Goal: Task Accomplishment & Management: Use online tool/utility

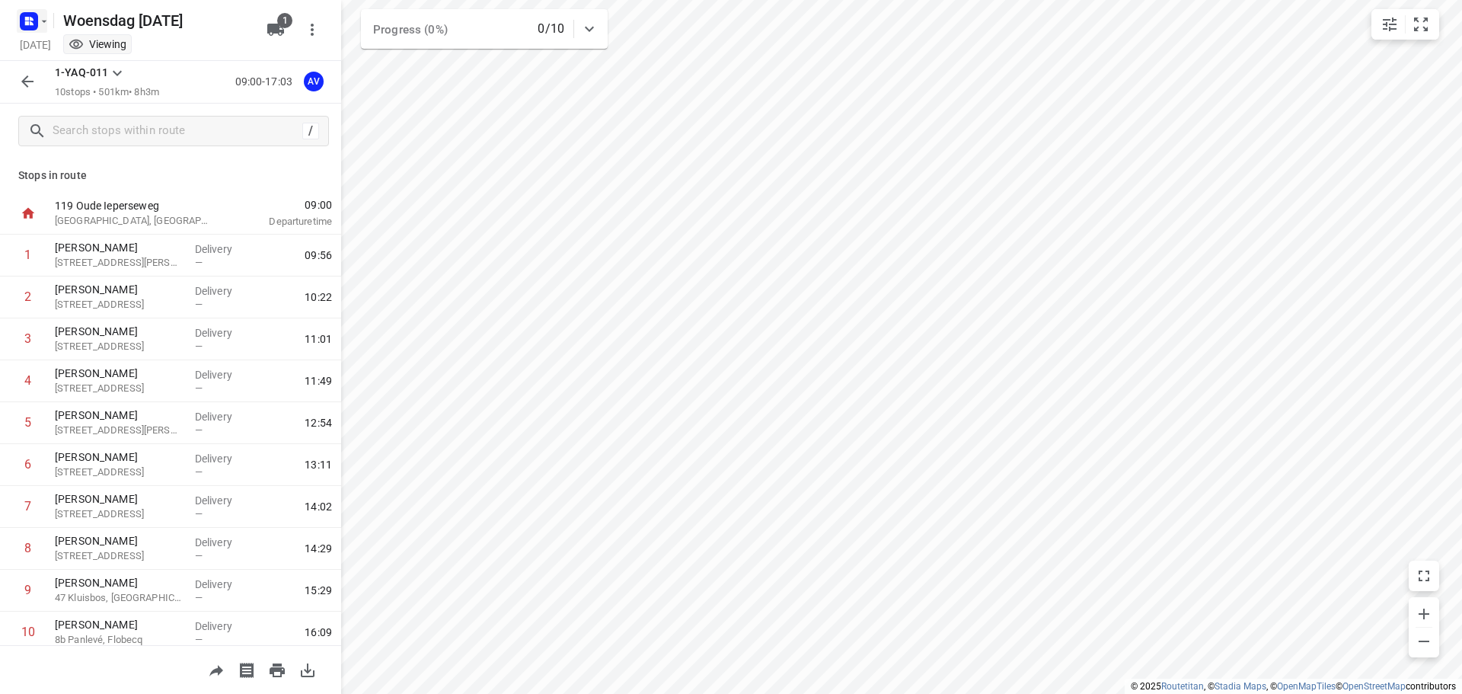
click at [34, 18] on rect "button" at bounding box center [29, 21] width 18 height 18
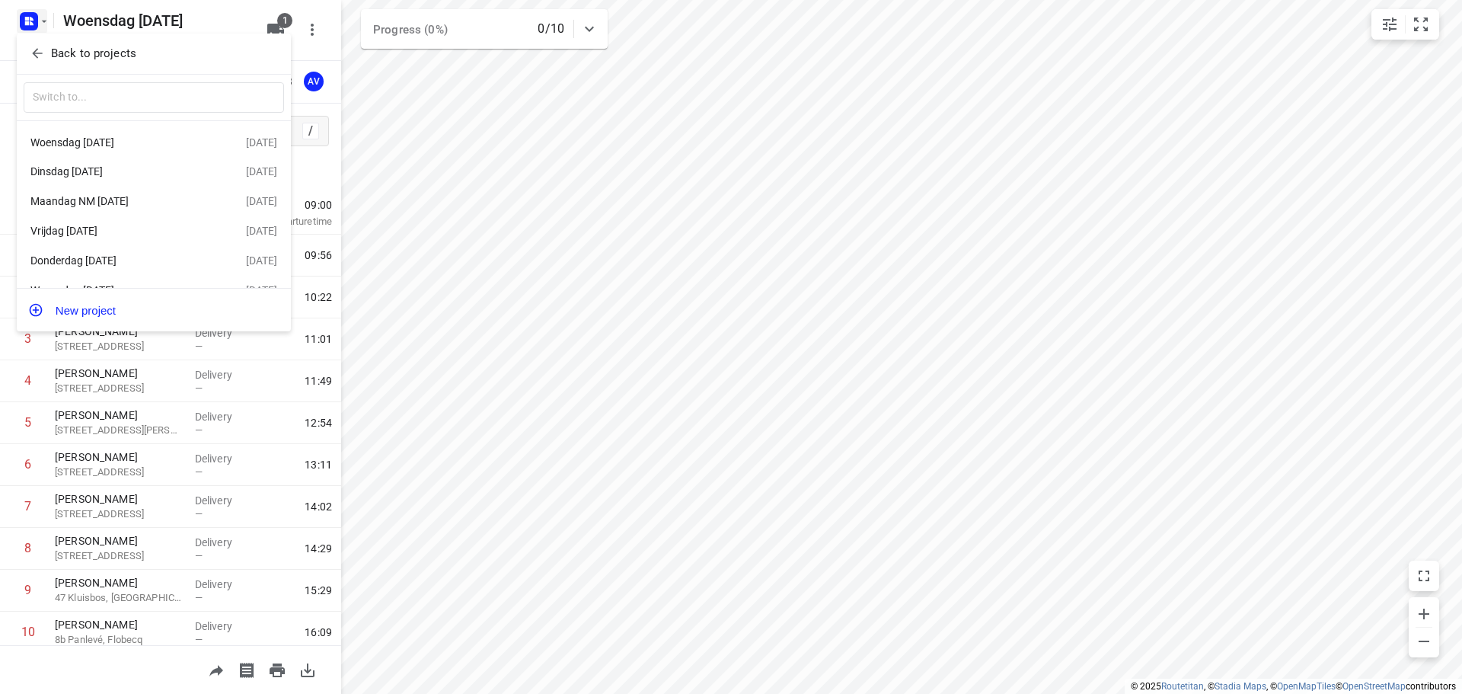
click at [157, 261] on div "Donderdag [DATE]" at bounding box center [117, 260] width 175 height 12
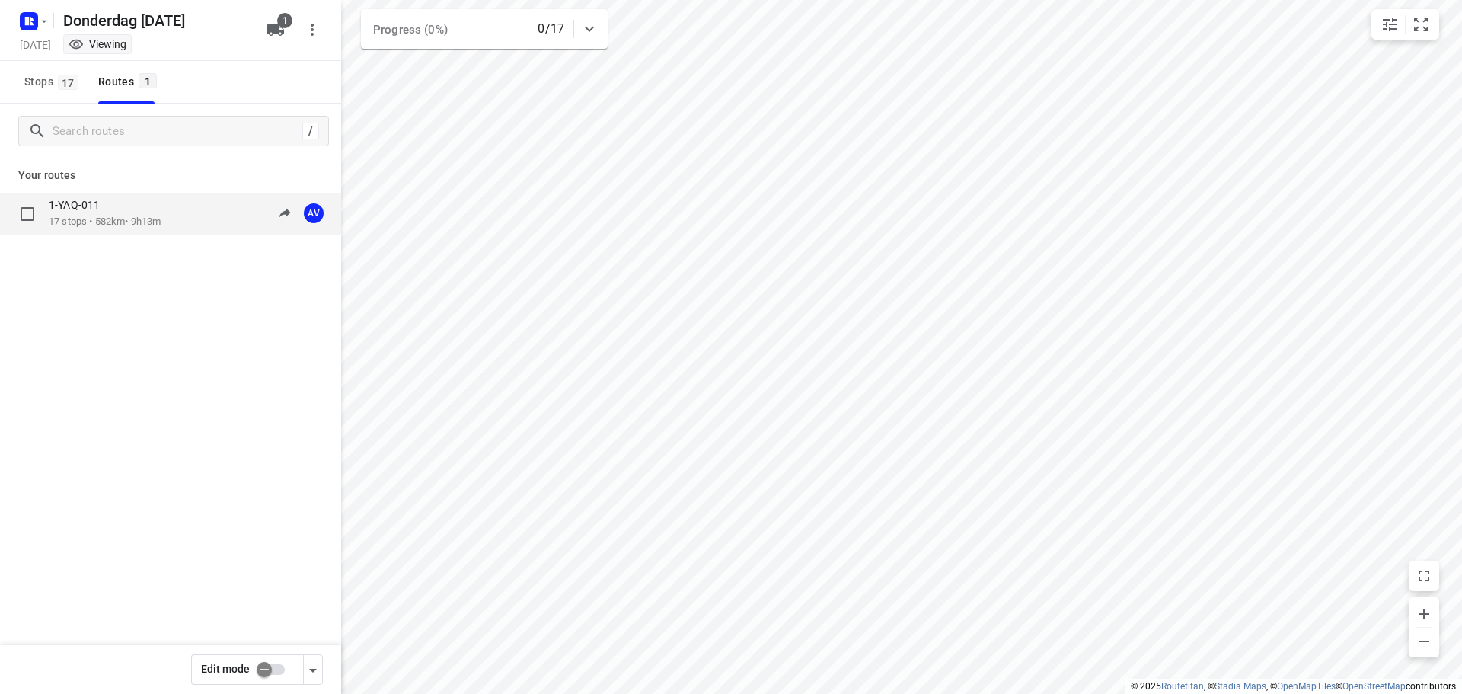
click at [198, 216] on div "1-YAQ-011 17 stops • 582km • 9h13m 09:00-18:12 AV" at bounding box center [195, 213] width 292 height 31
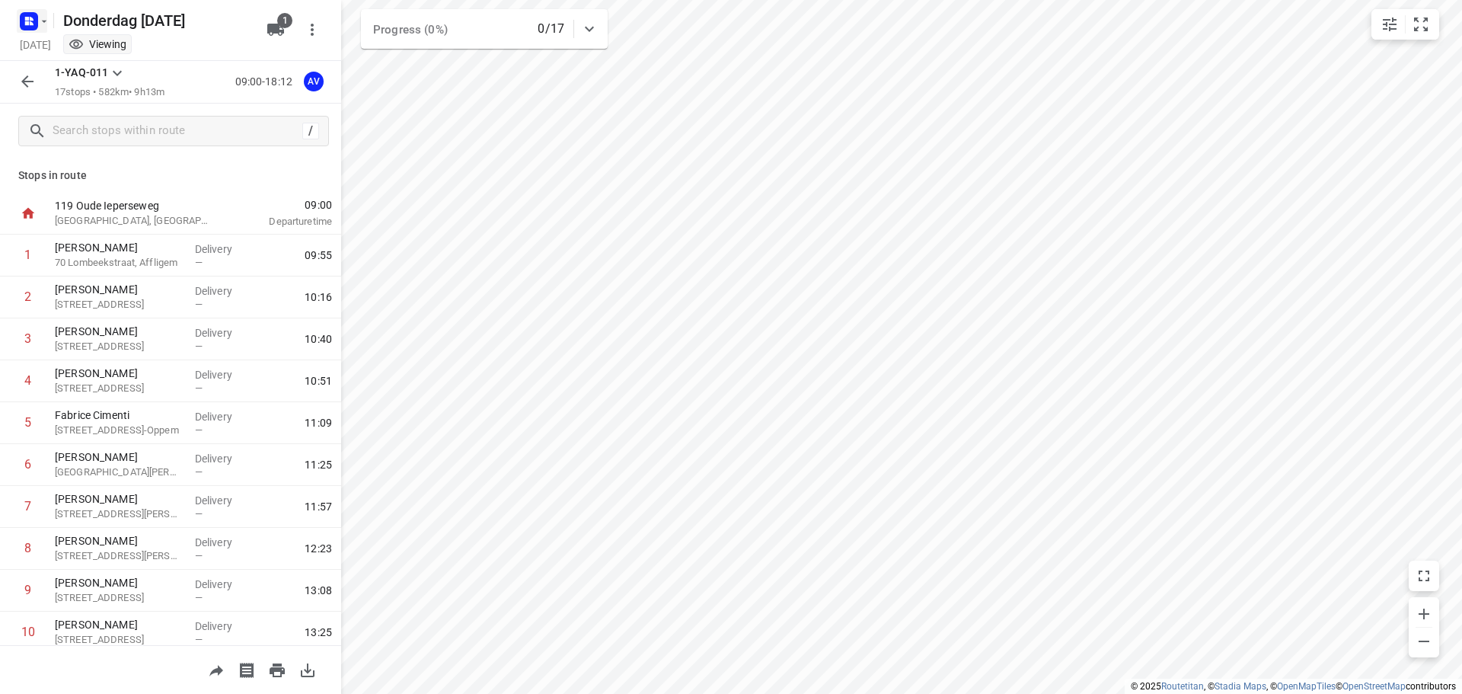
click at [36, 19] on rect "button" at bounding box center [29, 21] width 18 height 18
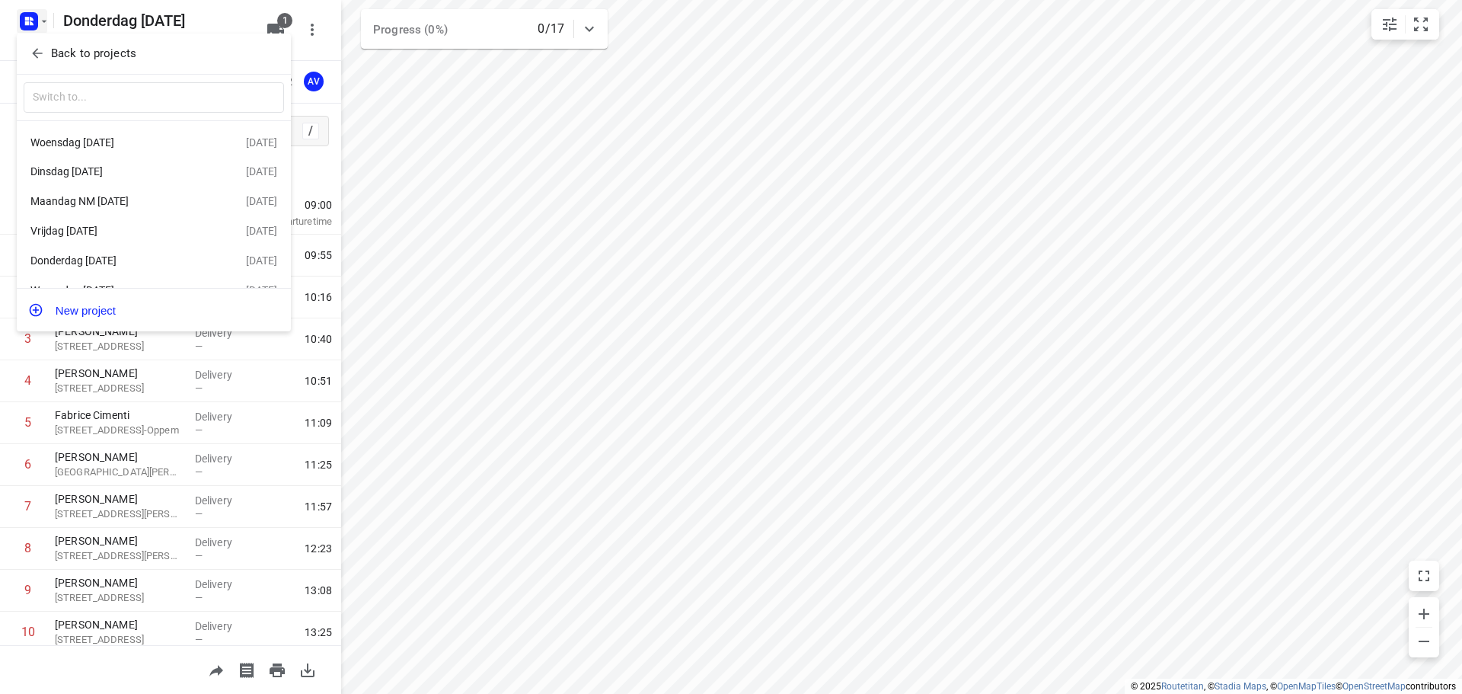
click at [36, 18] on div at bounding box center [731, 347] width 1462 height 694
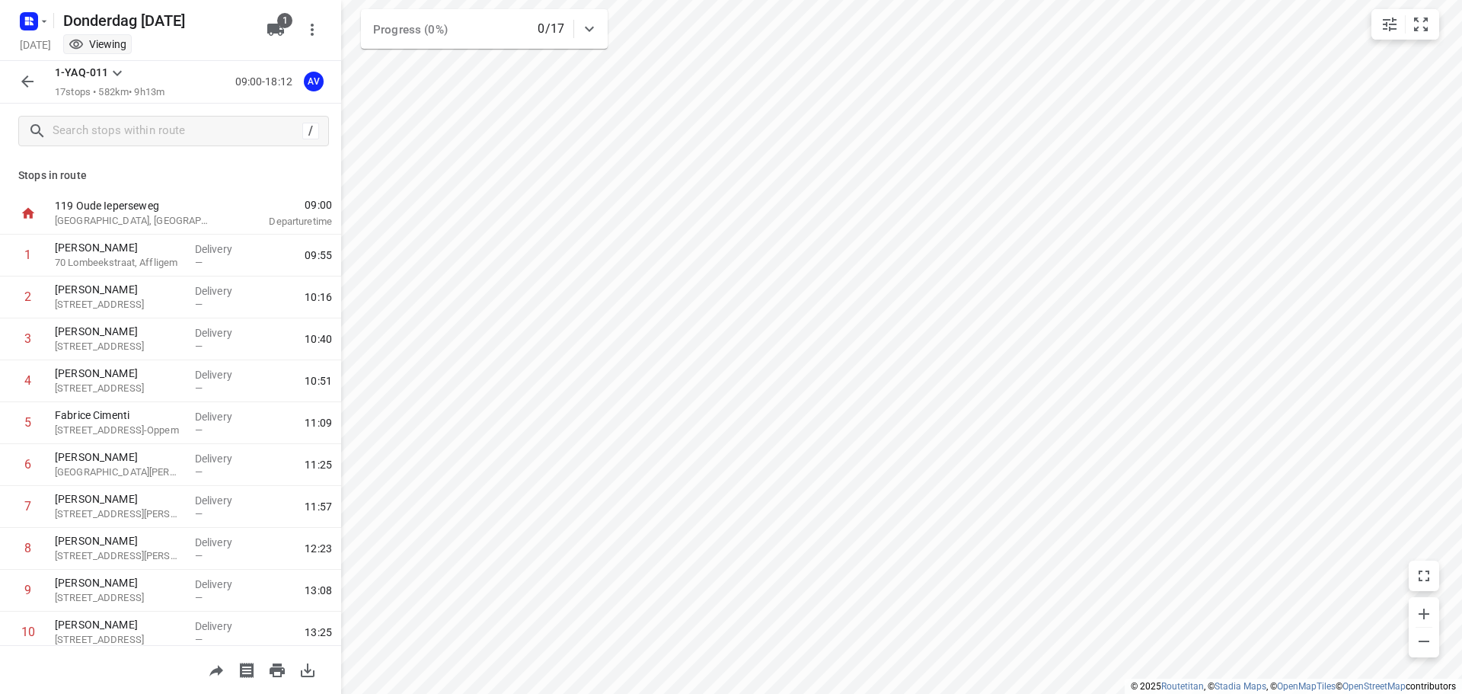
click at [36, 18] on rect "button" at bounding box center [29, 21] width 18 height 18
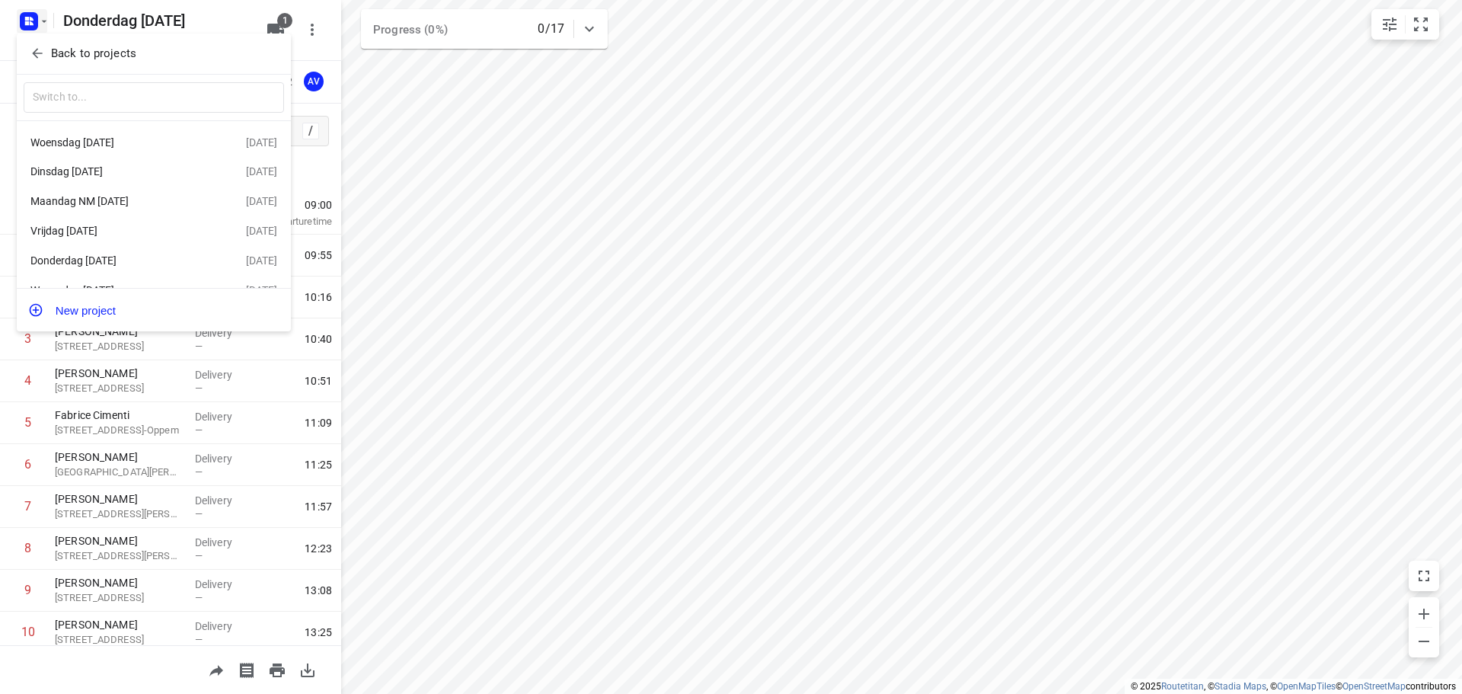
click at [111, 142] on div "Woensdag [DATE]" at bounding box center [117, 142] width 175 height 12
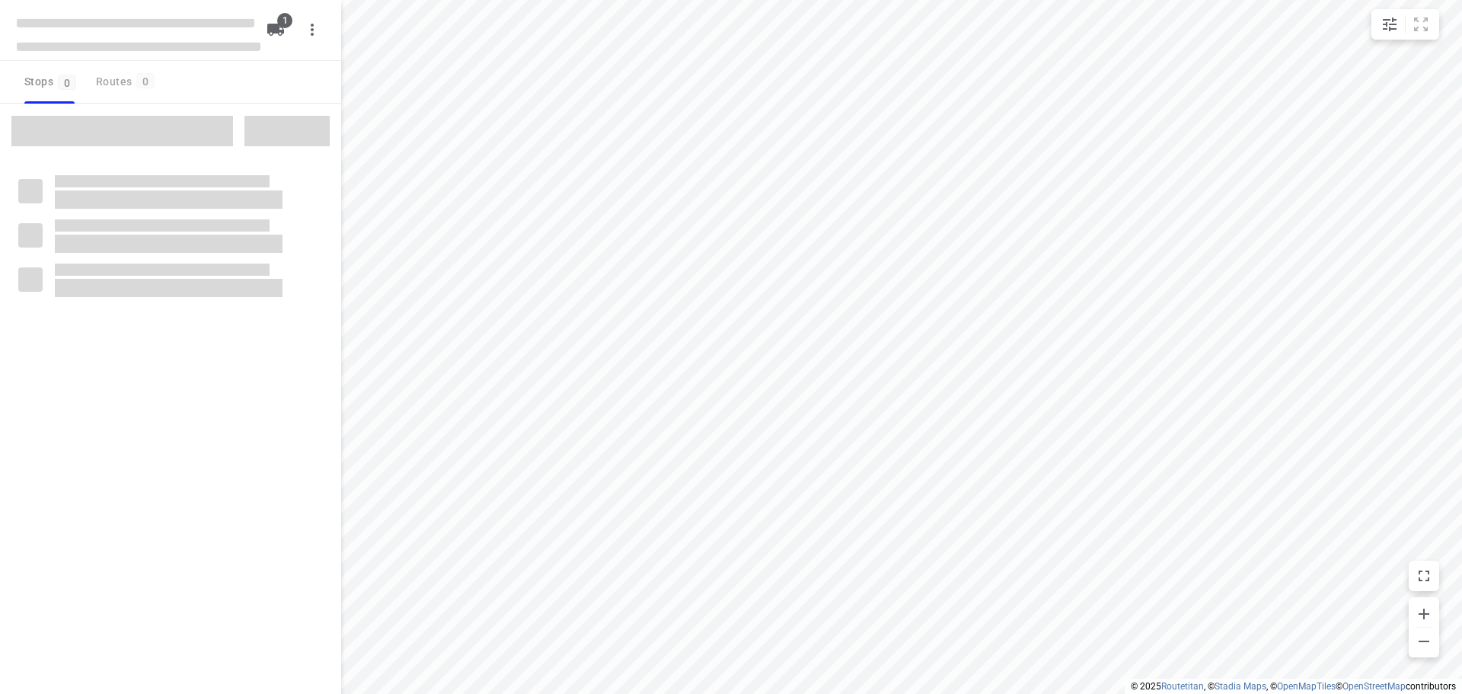
type input "distance"
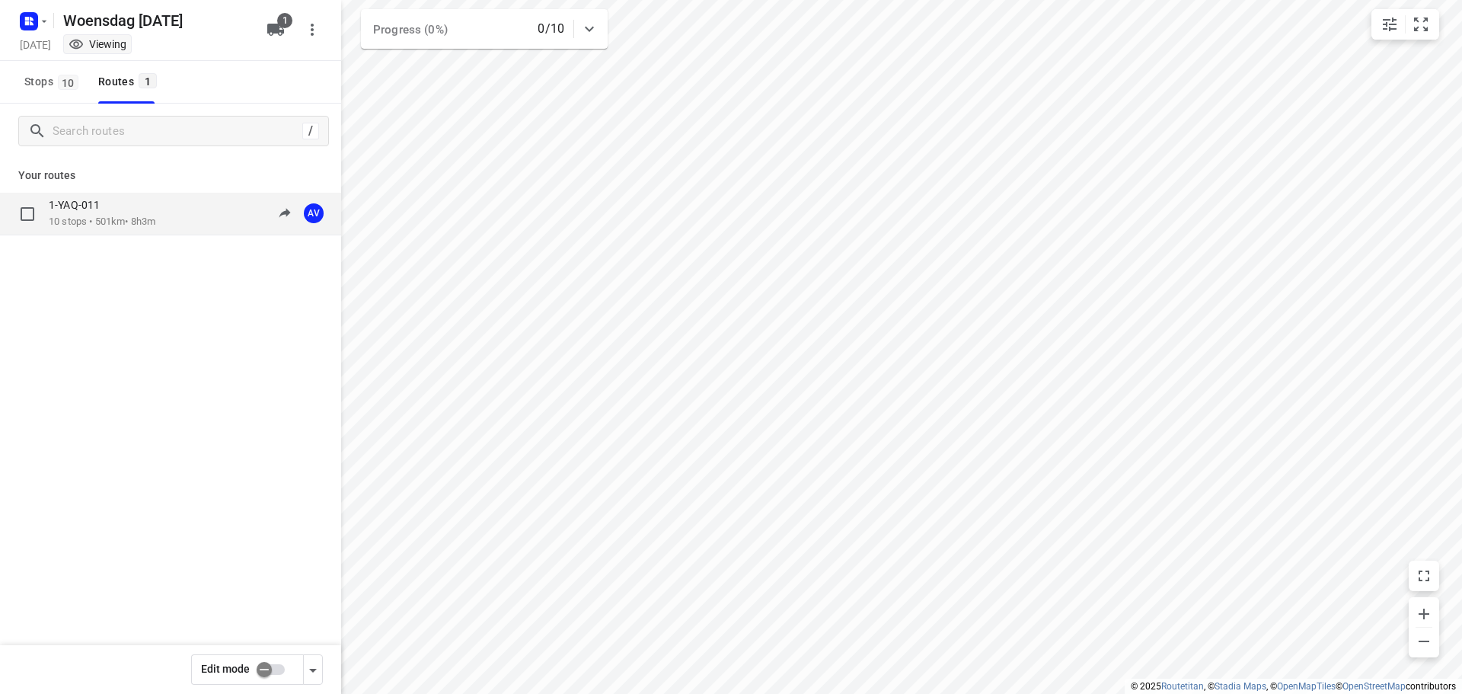
click at [186, 221] on div "1-YAQ-011 10 stops • 501km • 8h3m 09:00-17:03 AV" at bounding box center [195, 213] width 292 height 31
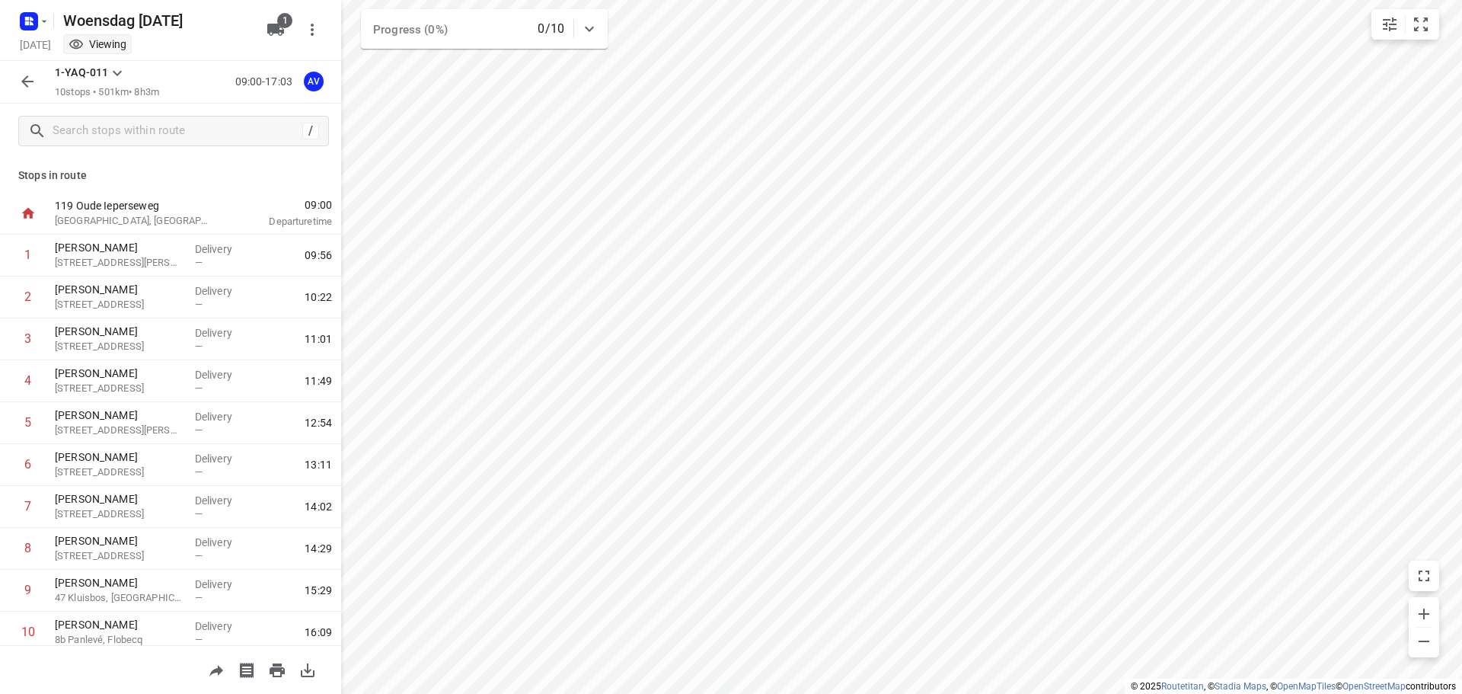
click at [24, 80] on icon "button" at bounding box center [27, 81] width 12 height 12
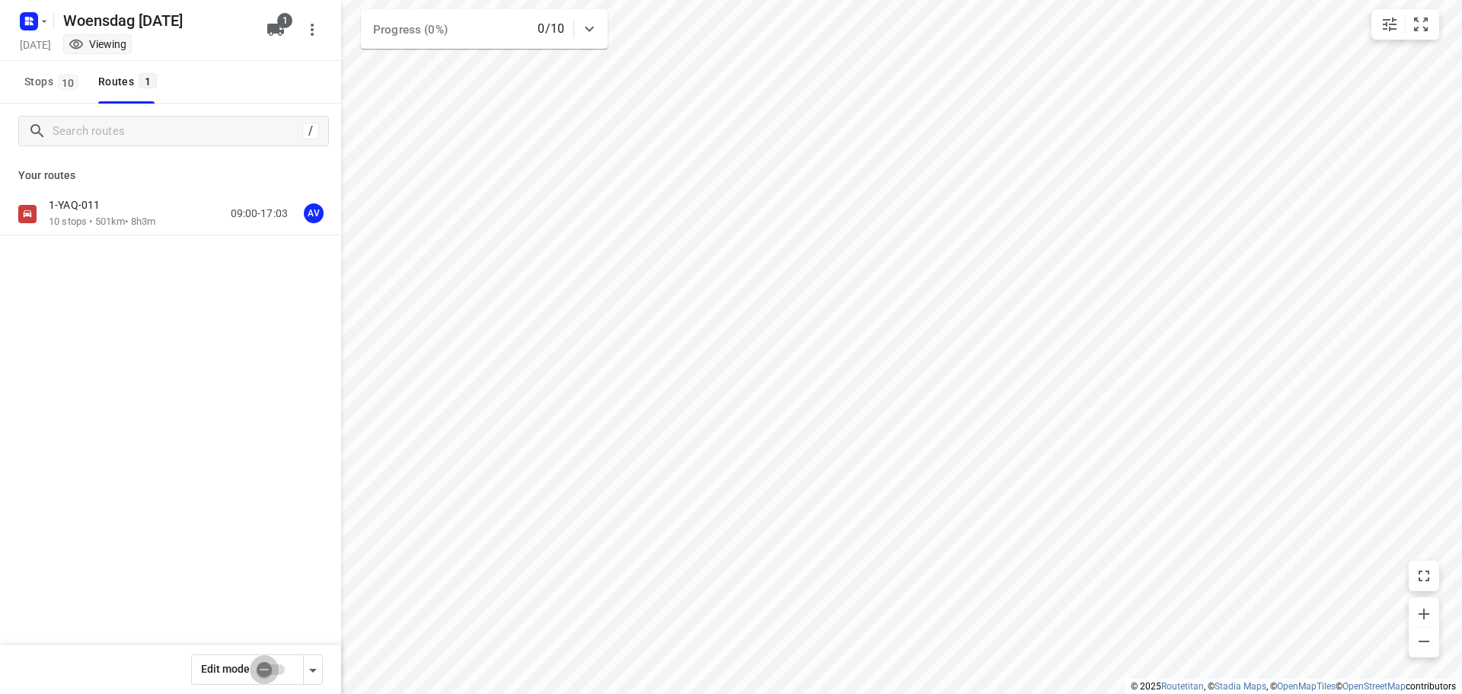
click at [273, 667] on input "checkbox" at bounding box center [264, 669] width 87 height 29
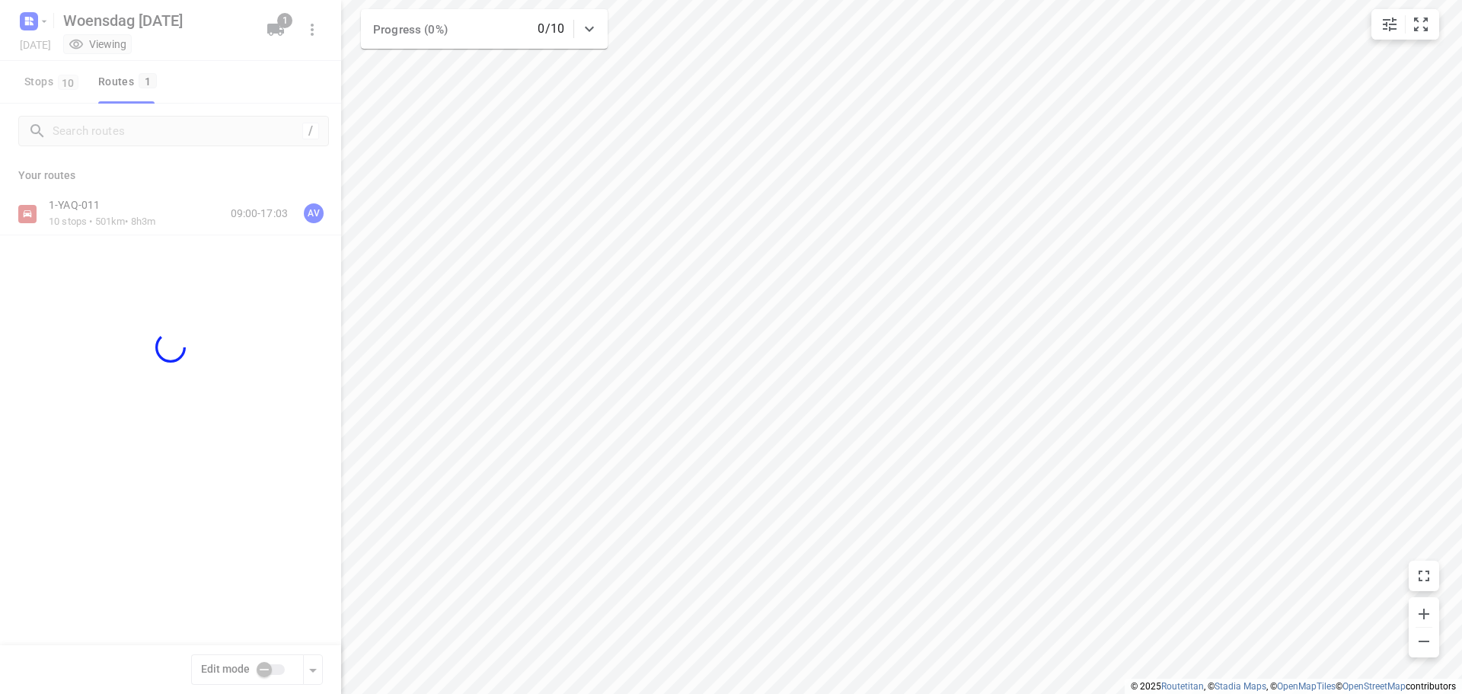
checkbox input "true"
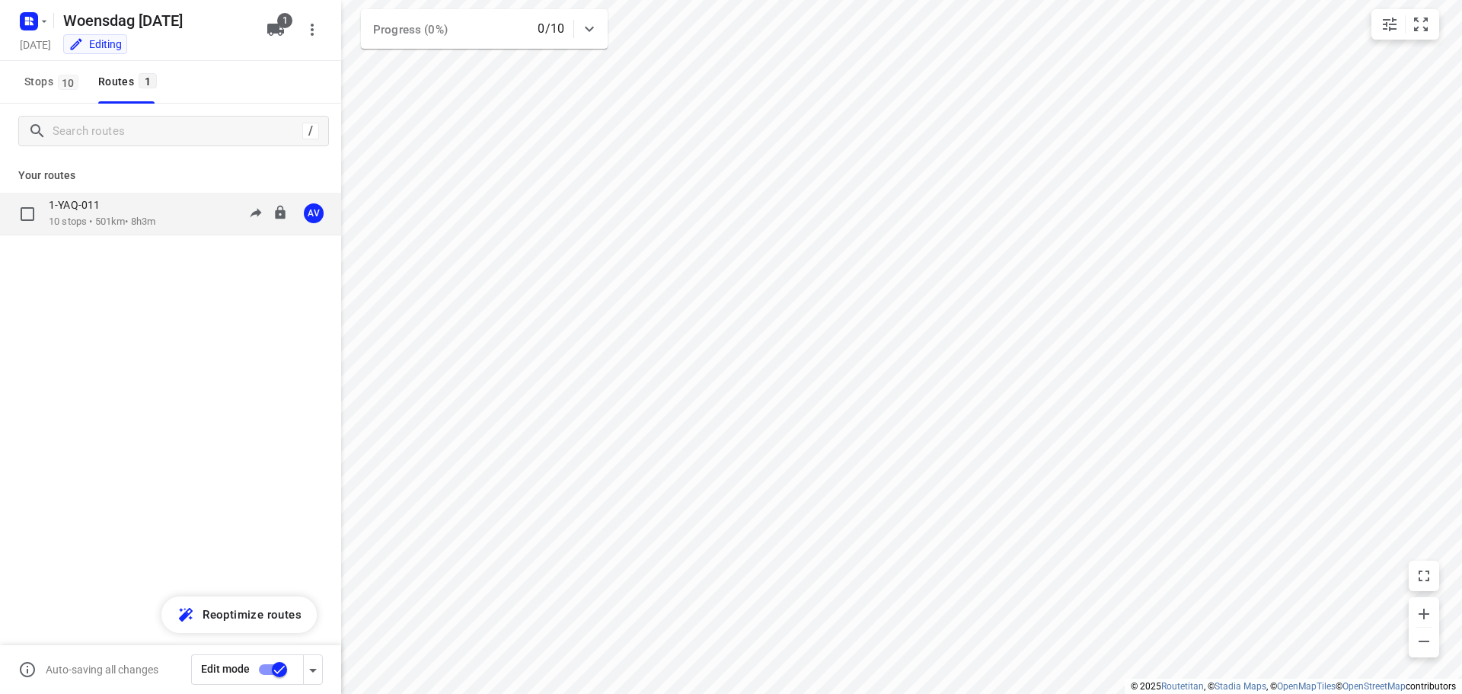
click at [163, 207] on div "1-YAQ-011 10 stops • 501km • 8h3m 09:00-17:03 AV" at bounding box center [195, 213] width 292 height 31
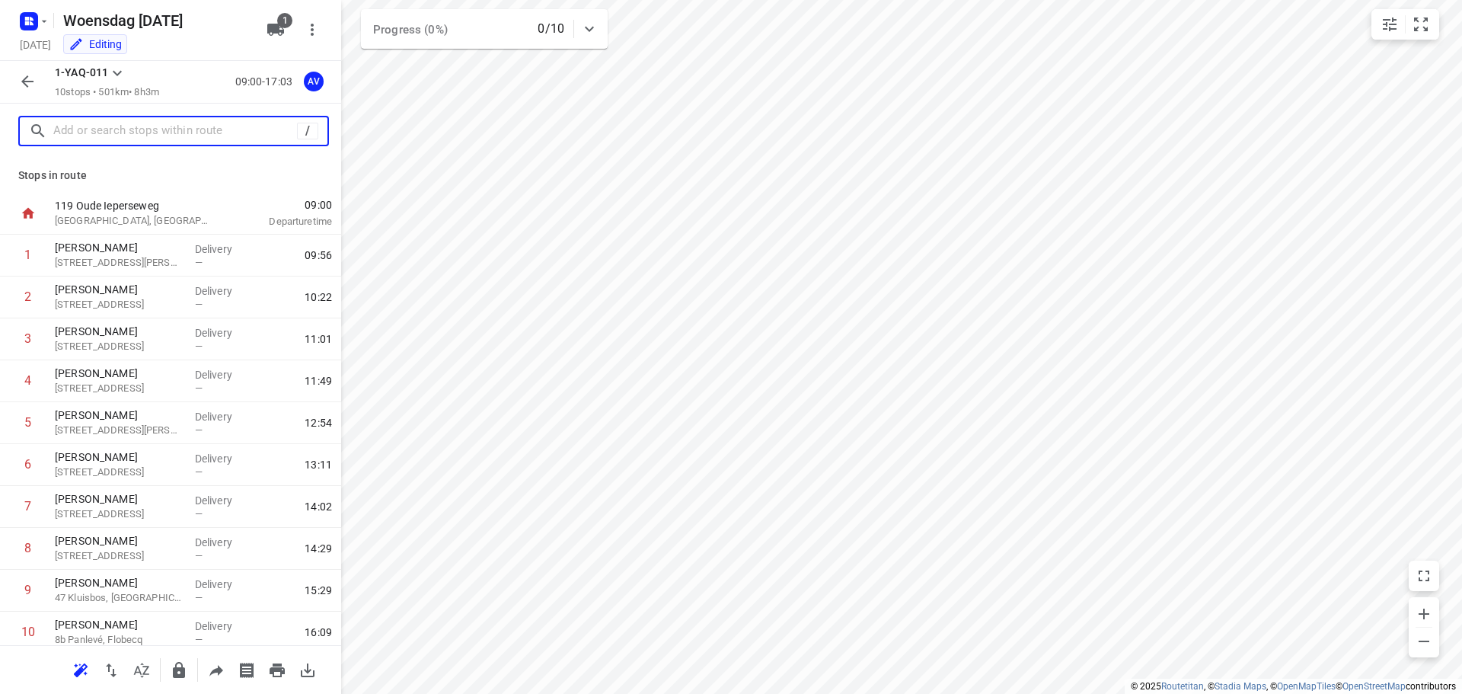
click at [152, 129] on input "text" at bounding box center [175, 132] width 244 height 24
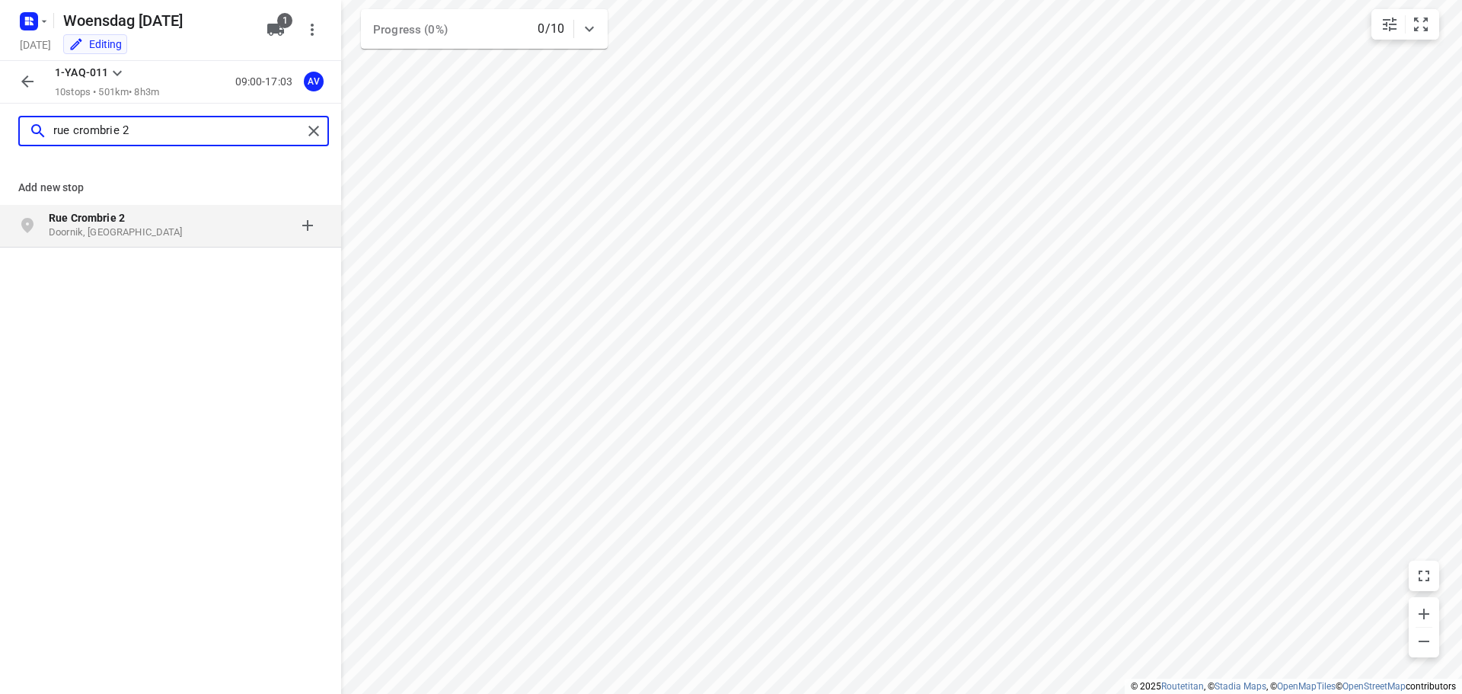
type input "rue crombrie 2"
click at [167, 221] on p "Rue Crombrie 2" at bounding box center [119, 217] width 140 height 15
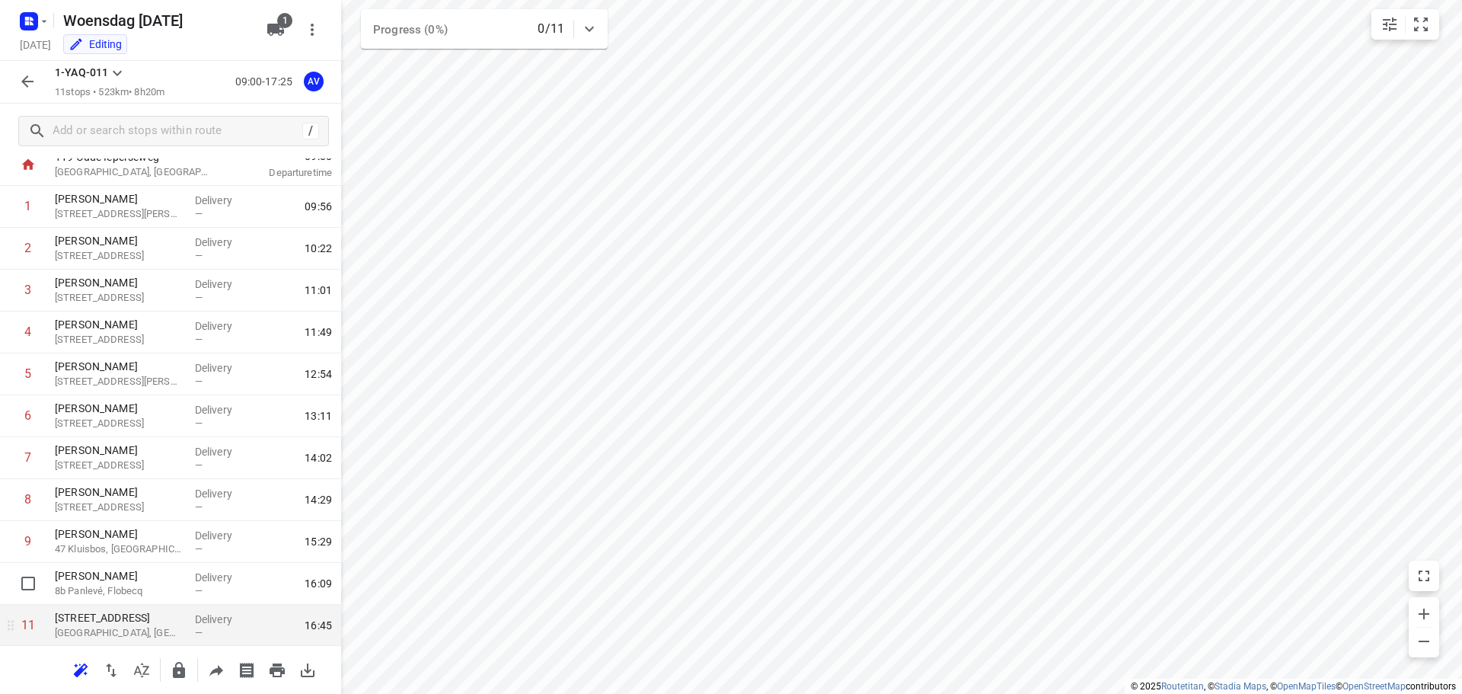
scroll to position [92, 0]
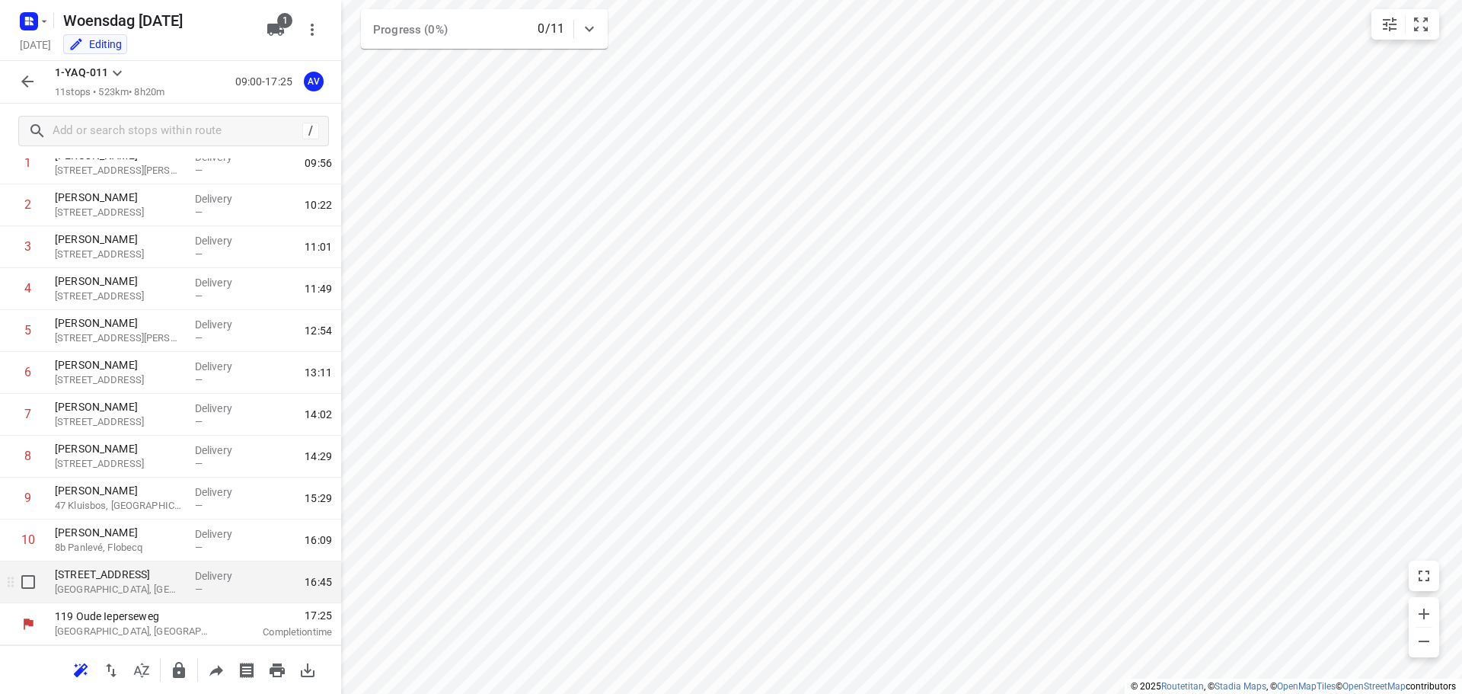
click at [151, 585] on p "[GEOGRAPHIC_DATA], [GEOGRAPHIC_DATA]" at bounding box center [119, 589] width 128 height 15
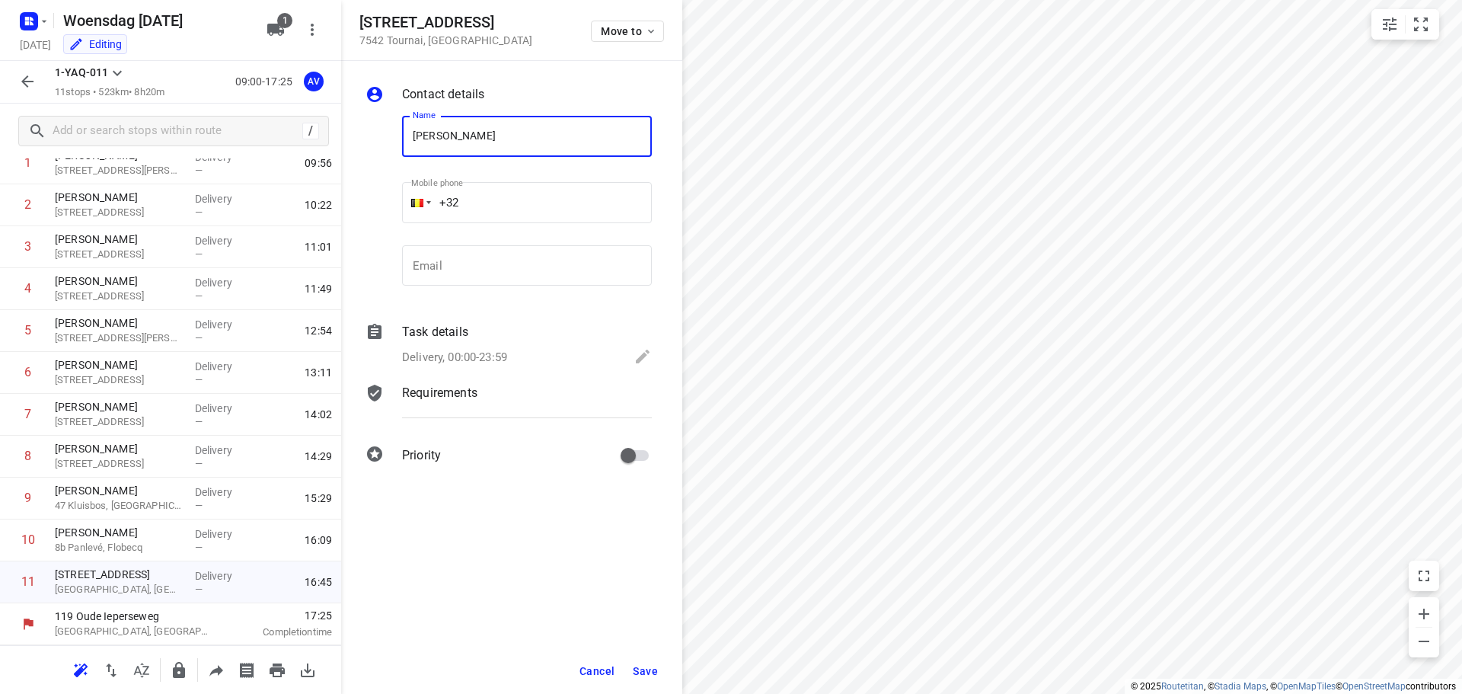
type input "[PERSON_NAME]"
click at [523, 200] on input "+32" at bounding box center [527, 202] width 250 height 41
type input "[PHONE_NUMBER]"
drag, startPoint x: 481, startPoint y: 352, endPoint x: 490, endPoint y: 333, distance: 20.8
click at [481, 350] on p "Delivery, 00:00-23:59" at bounding box center [454, 358] width 105 height 18
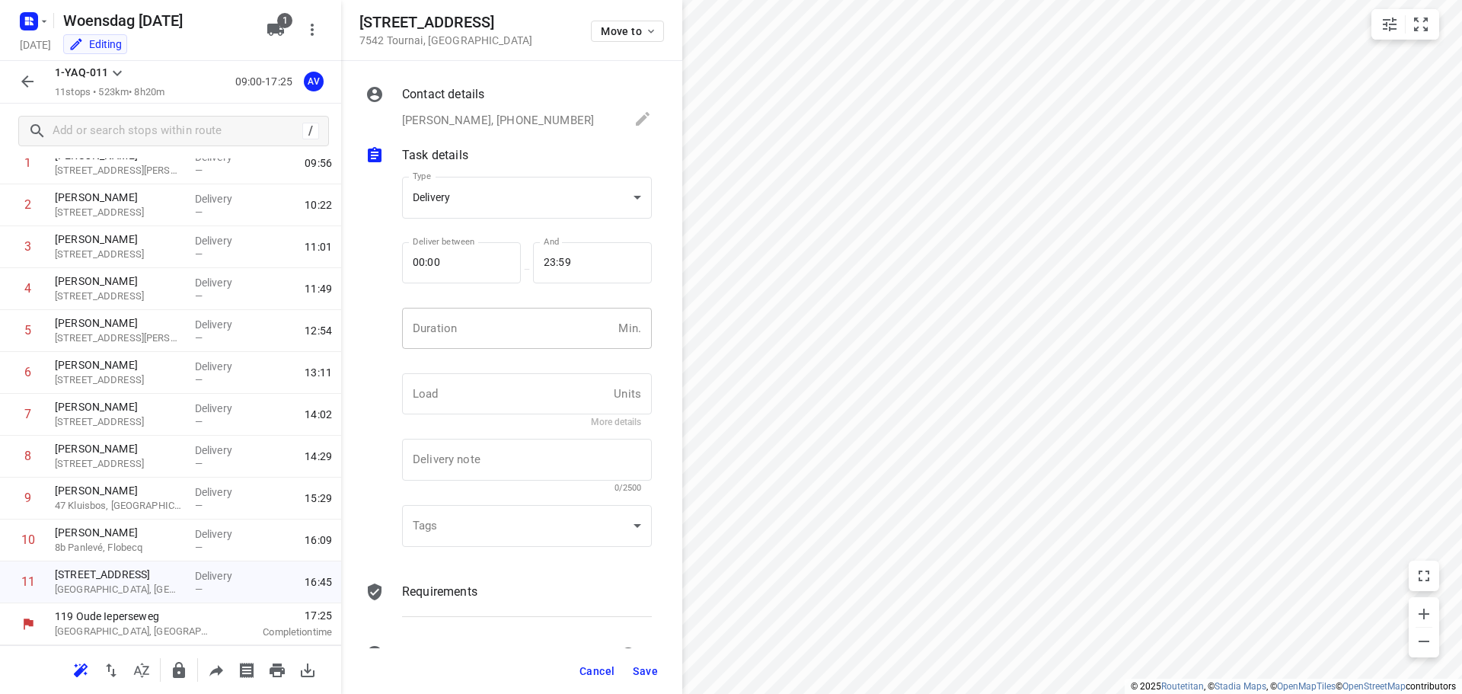
click at [494, 322] on input "number" at bounding box center [507, 328] width 210 height 41
type input "1"
click at [647, 669] on span "Save" at bounding box center [645, 671] width 25 height 12
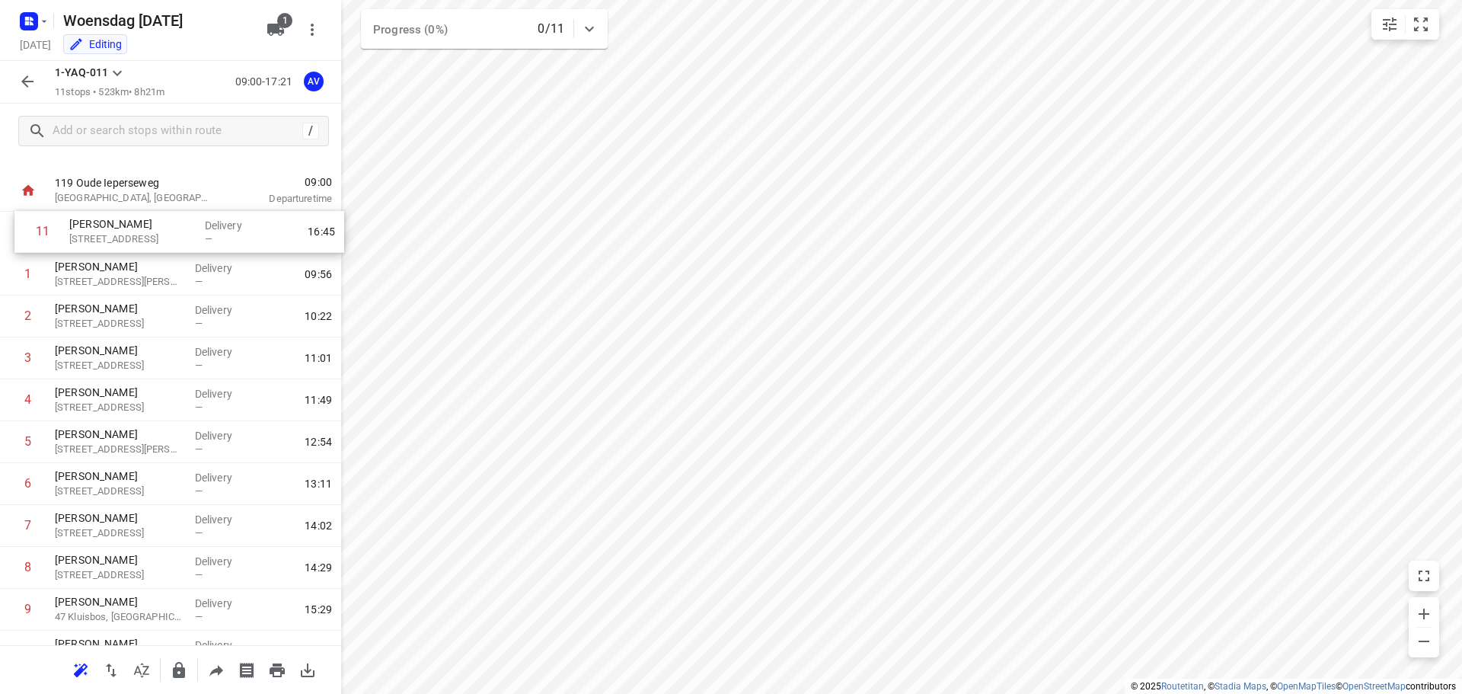
scroll to position [0, 0]
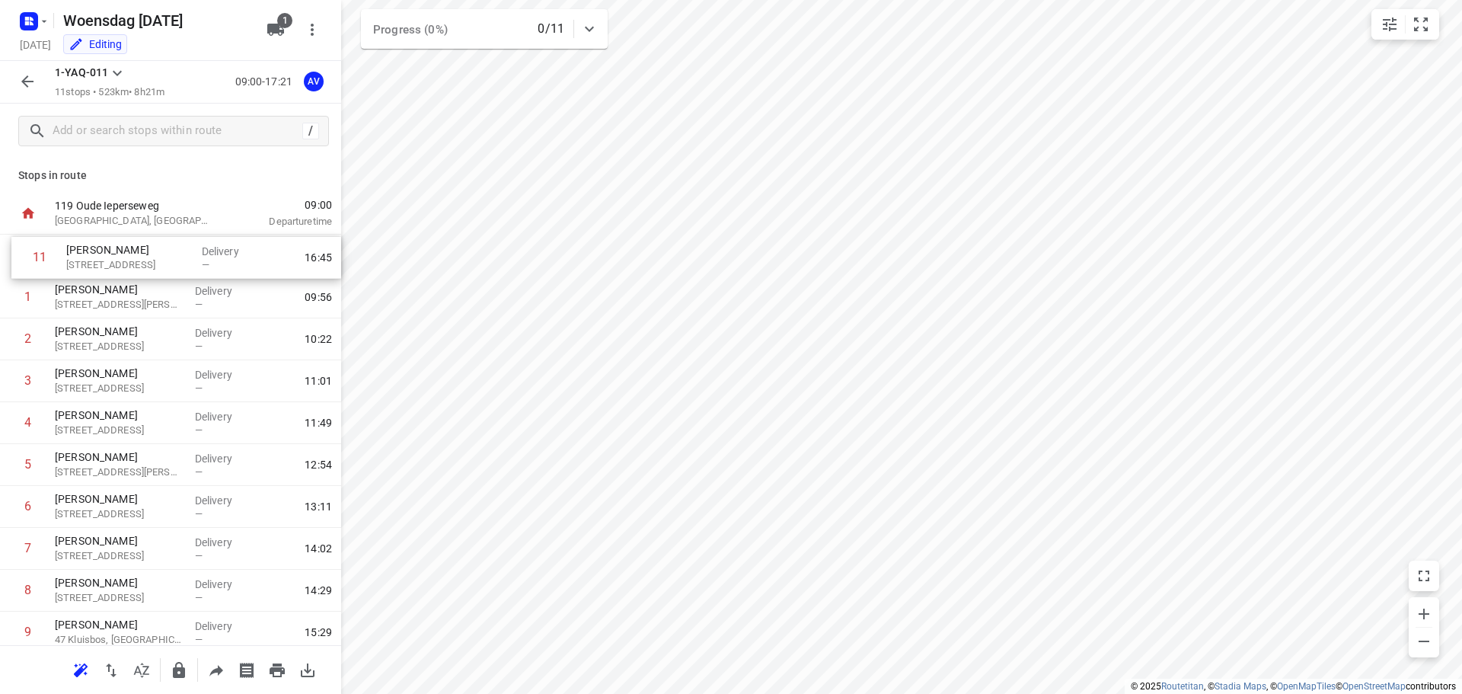
drag, startPoint x: 5, startPoint y: 589, endPoint x: 17, endPoint y: 259, distance: 330.0
click at [17, 259] on div "1 [PERSON_NAME] [STREET_ADDRESS][PERSON_NAME]-Ghislain Delivery — 09:56 2 [PERS…" at bounding box center [170, 465] width 341 height 461
click at [23, 79] on icon "button" at bounding box center [27, 81] width 18 height 18
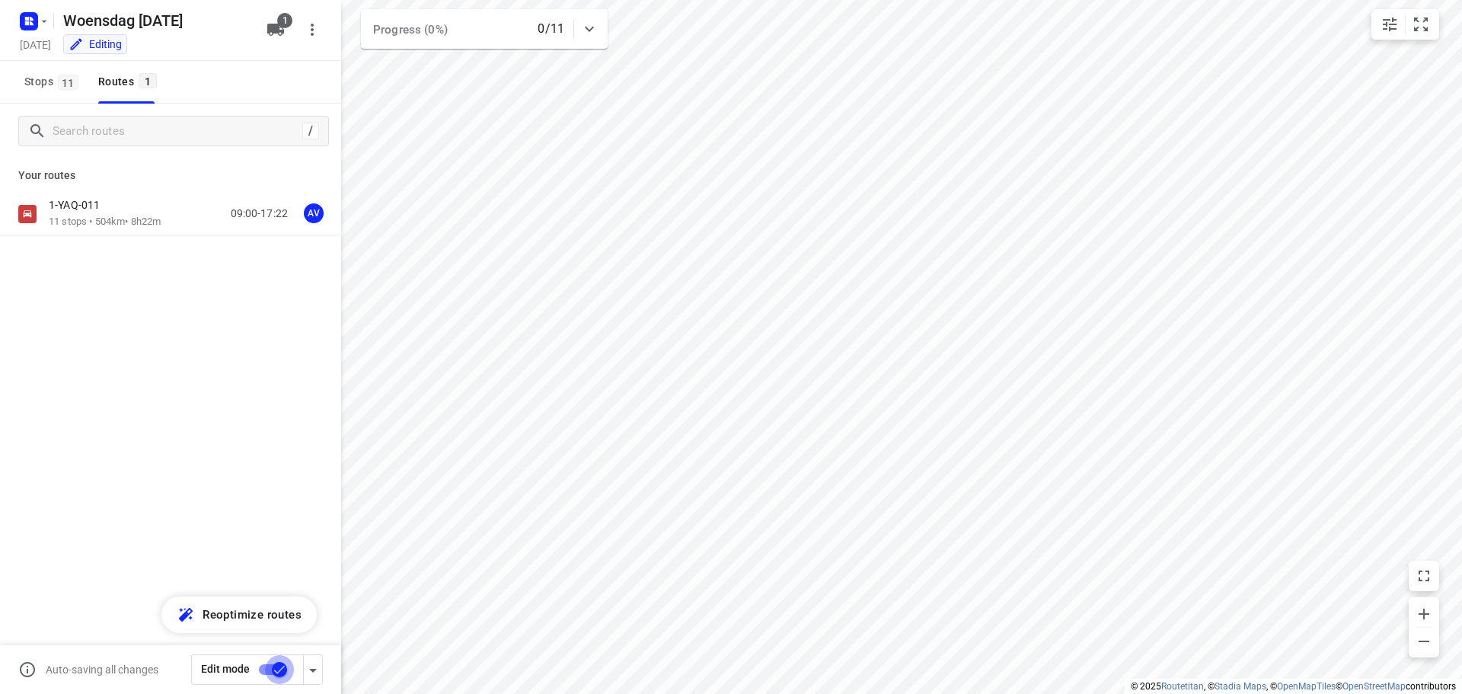
click at [264, 670] on input "checkbox" at bounding box center [279, 669] width 87 height 29
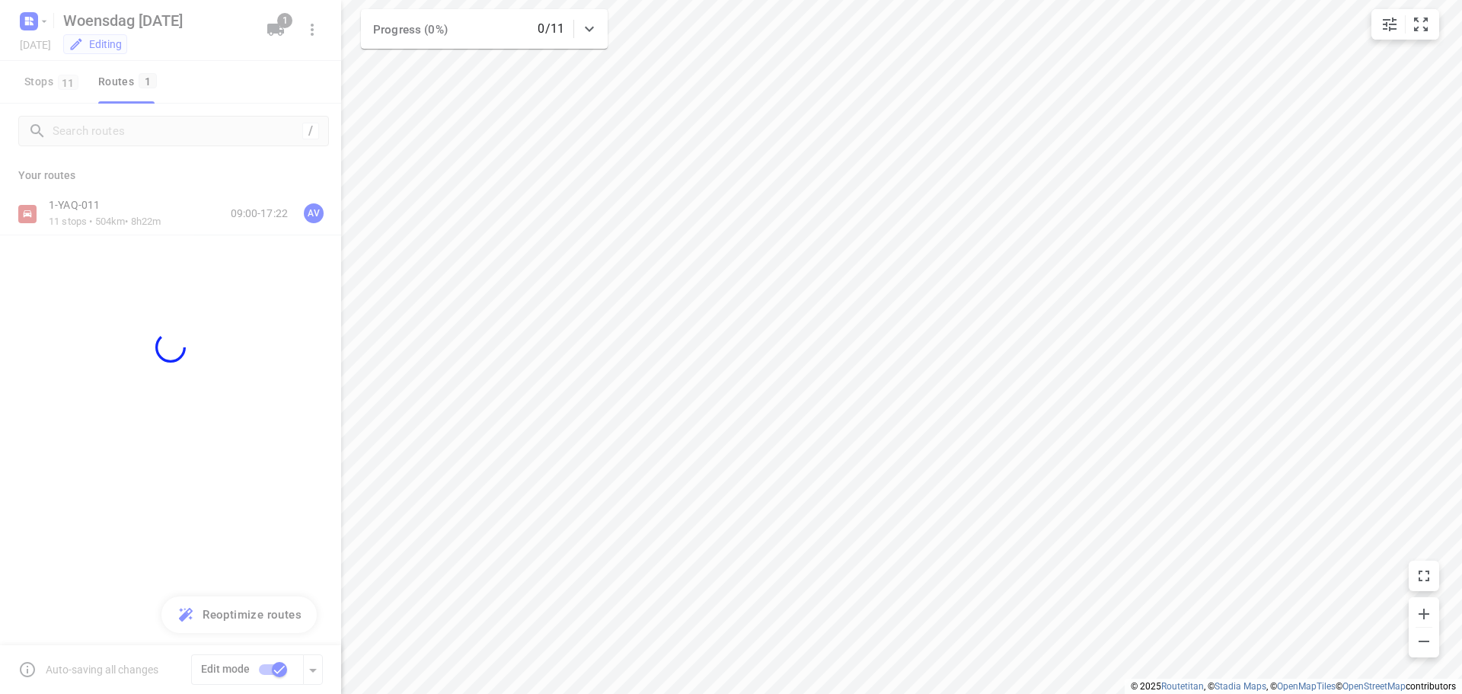
checkbox input "false"
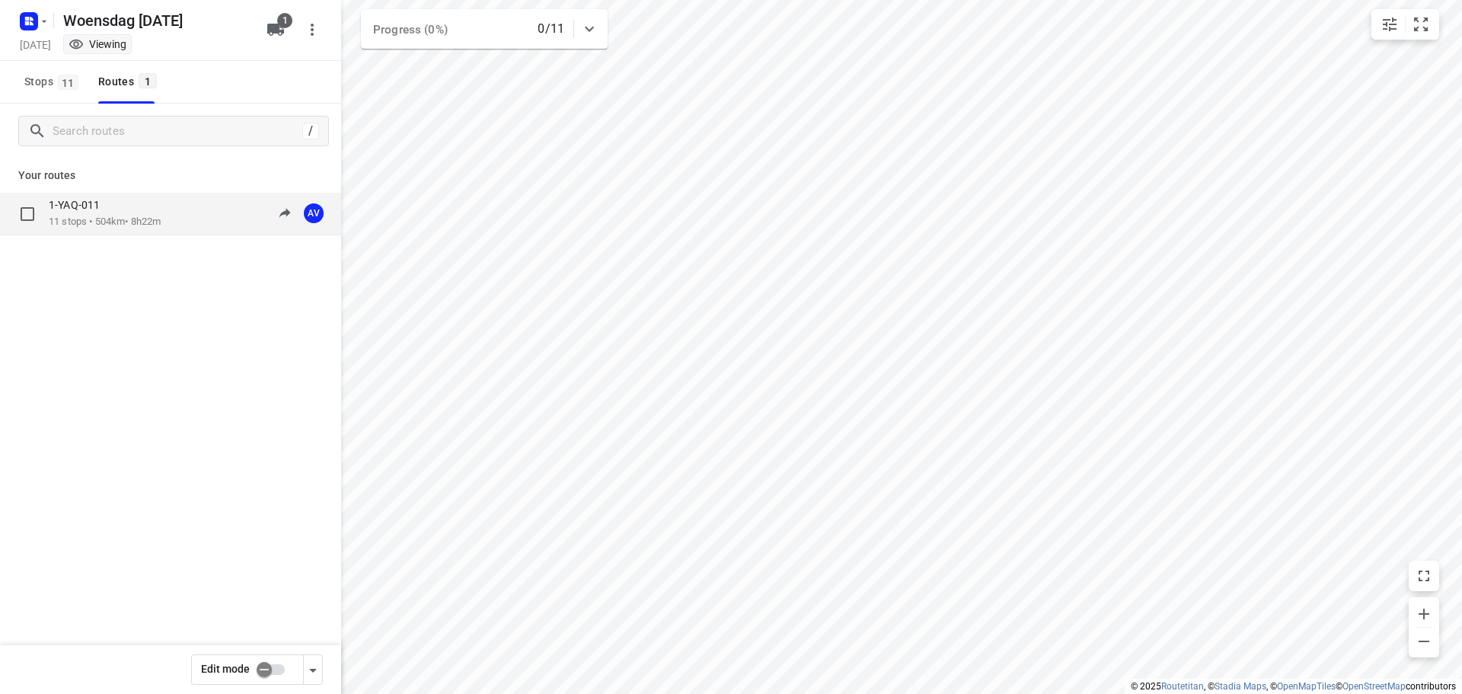
click at [184, 211] on div "1-YAQ-011 11 stops • 504km • 8h22m 09:00-17:22 AV" at bounding box center [195, 213] width 292 height 31
